Goal: Register for event/course

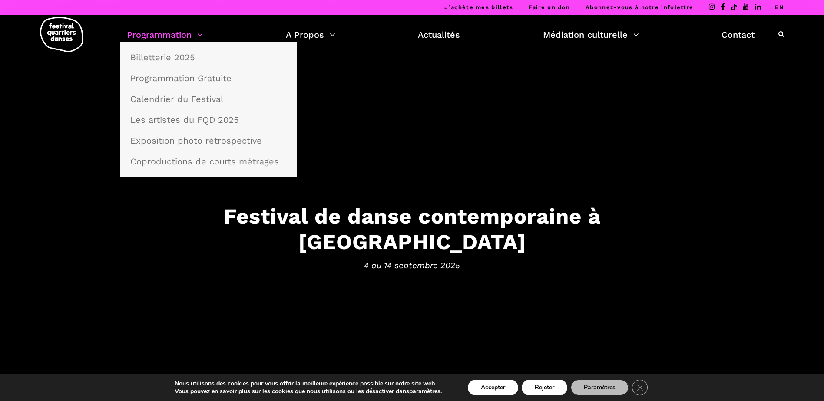
click at [161, 32] on link "Programmation" at bounding box center [165, 34] width 76 height 15
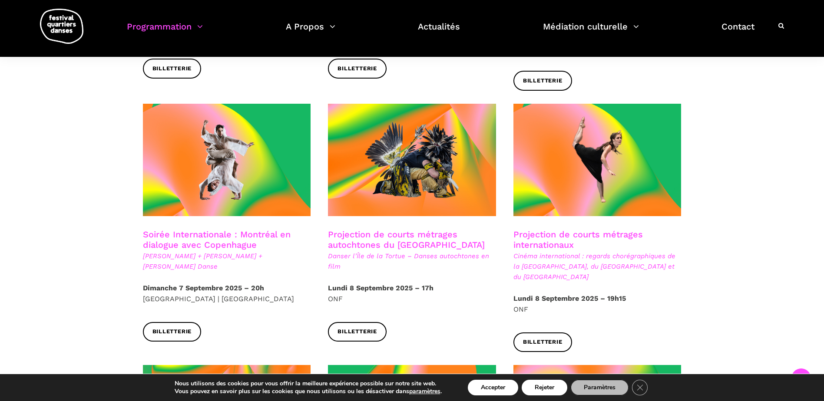
scroll to position [434, 0]
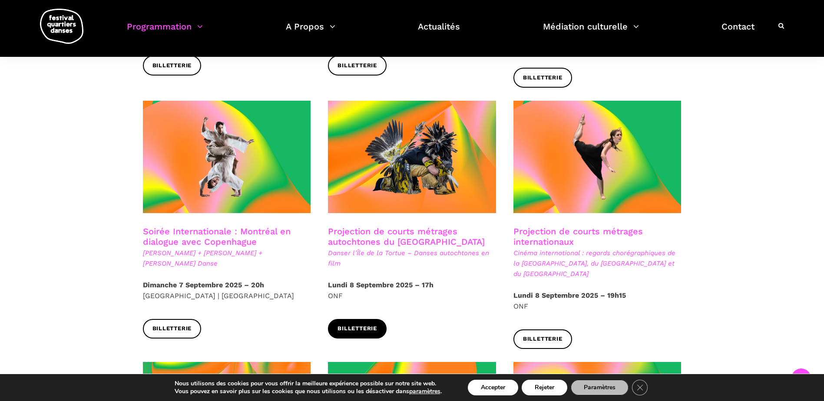
click at [379, 319] on link "Billetterie" at bounding box center [357, 329] width 59 height 20
click at [557, 330] on link "Billetterie" at bounding box center [542, 340] width 59 height 20
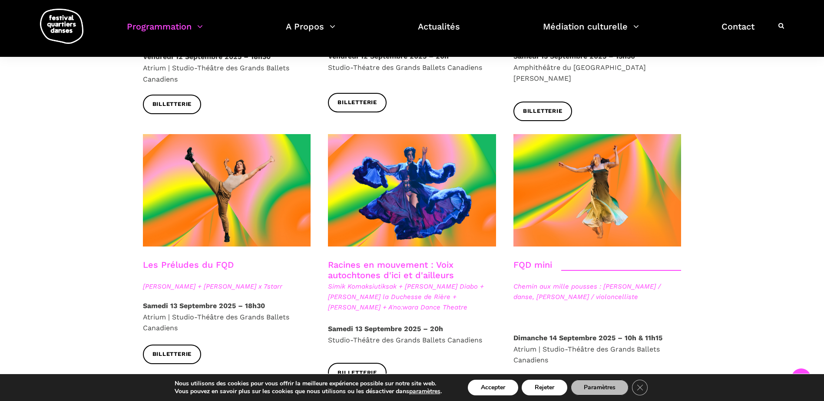
scroll to position [1172, 0]
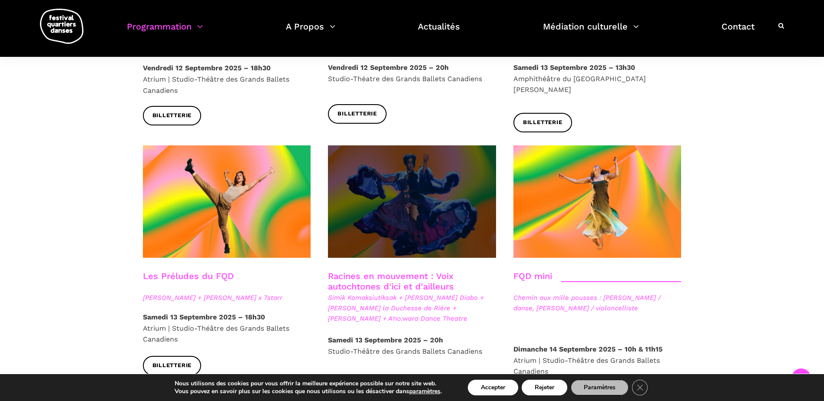
click at [441, 161] on span at bounding box center [412, 201] width 168 height 112
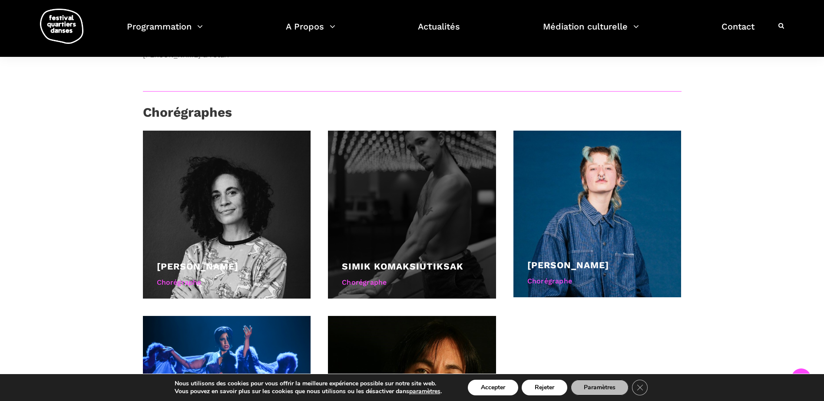
scroll to position [820, 0]
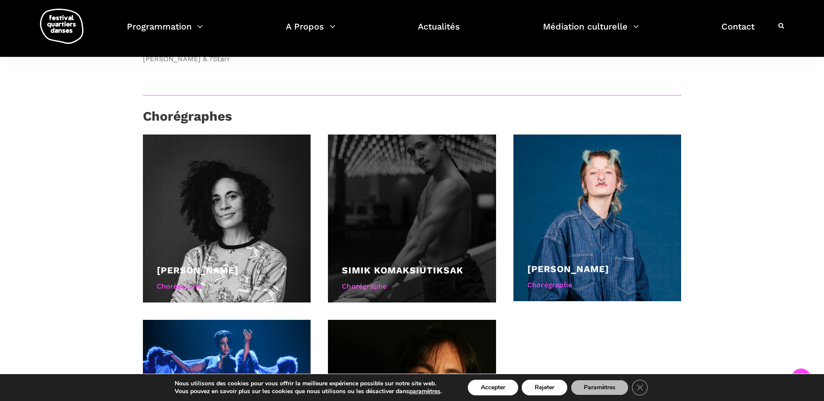
click at [456, 182] on div at bounding box center [412, 219] width 168 height 168
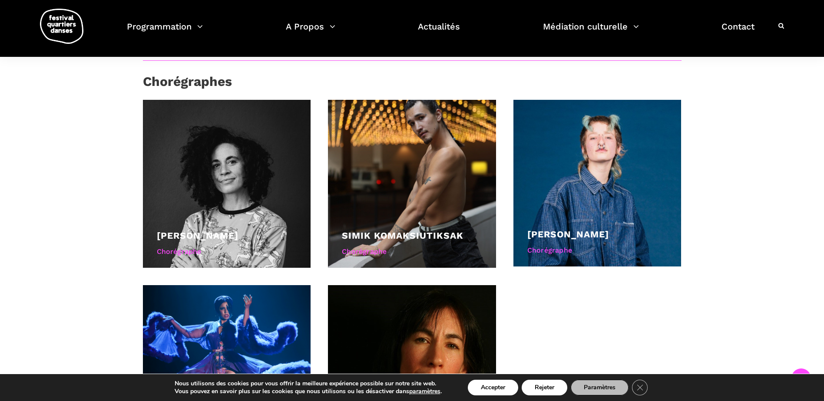
scroll to position [950, 0]
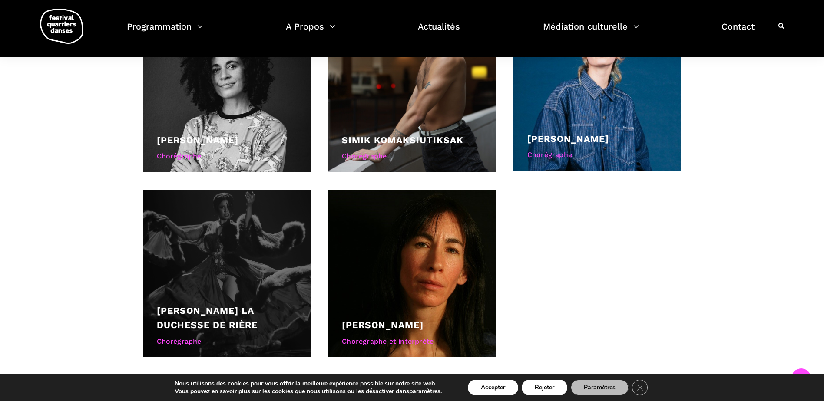
click at [250, 266] on div at bounding box center [227, 274] width 168 height 168
click at [187, 336] on div "Chorégraphe" at bounding box center [227, 341] width 140 height 11
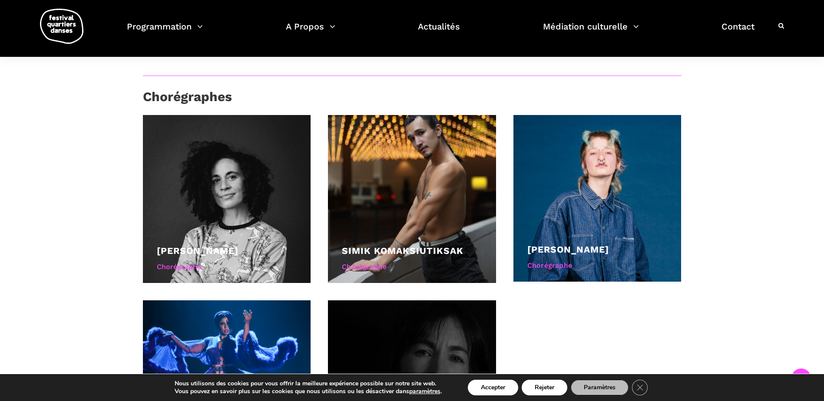
scroll to position [837, 0]
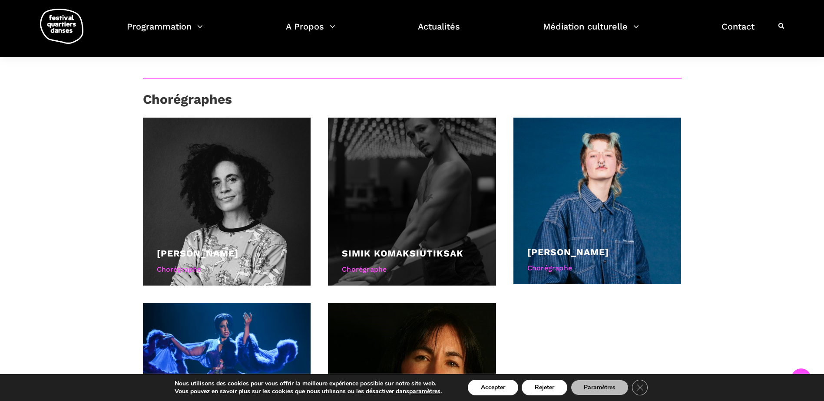
click at [421, 172] on div at bounding box center [412, 202] width 168 height 168
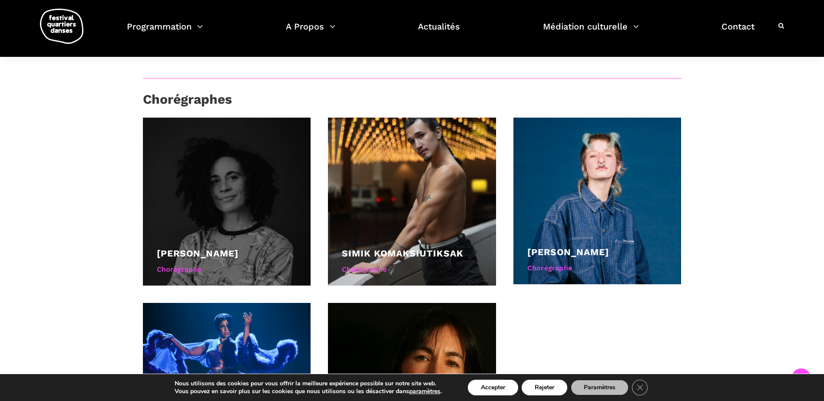
click at [227, 180] on div at bounding box center [227, 202] width 168 height 168
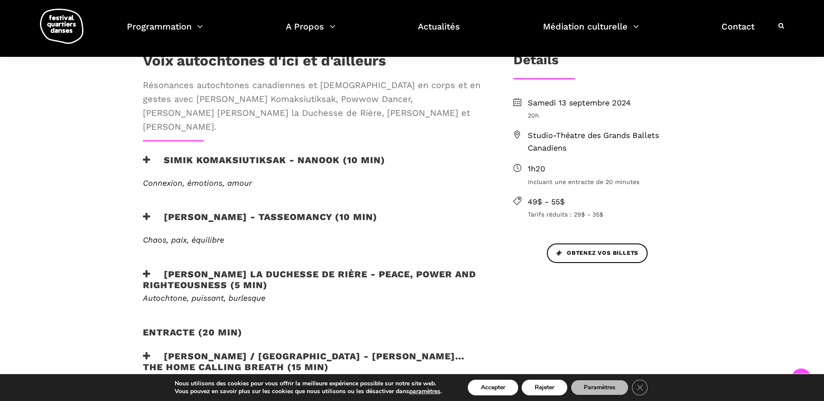
scroll to position [316, 0]
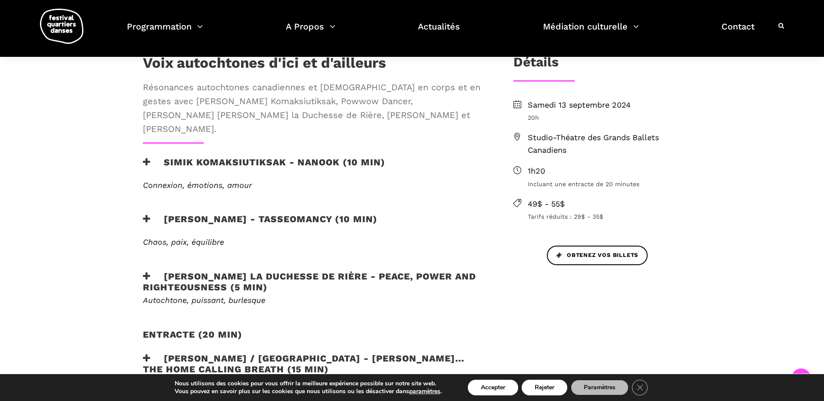
click at [255, 157] on h3 "Simik Komaksiutiksak - Nanook (10 min)" at bounding box center [264, 168] width 242 height 22
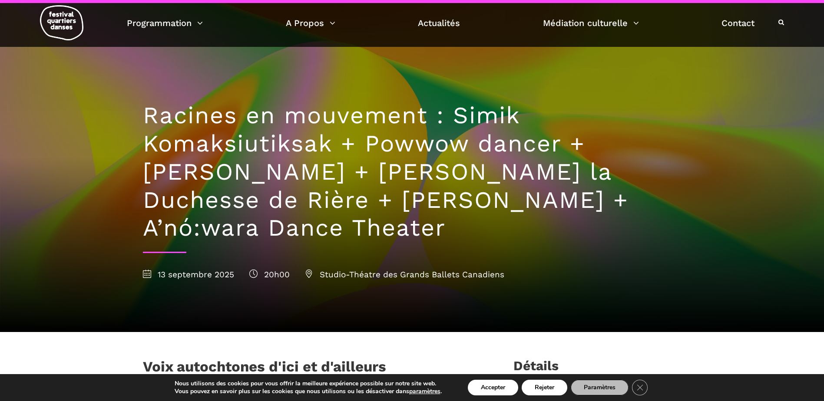
scroll to position [0, 0]
